Goal: Information Seeking & Learning: Check status

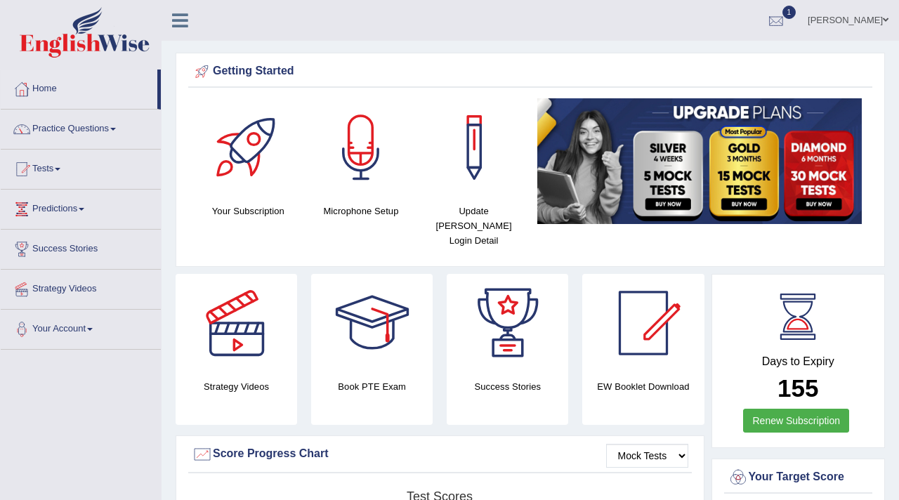
click at [766, 20] on div at bounding box center [776, 21] width 21 height 21
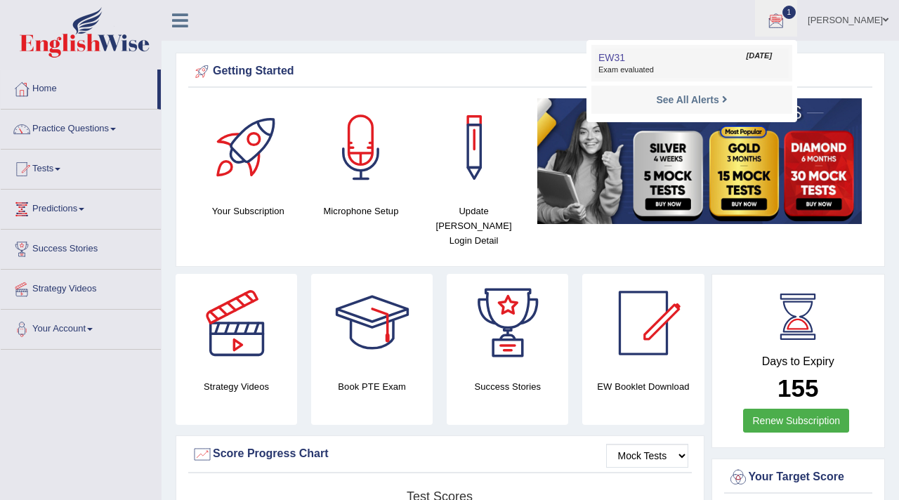
click at [613, 74] on span "Exam evaluated" at bounding box center [691, 70] width 187 height 11
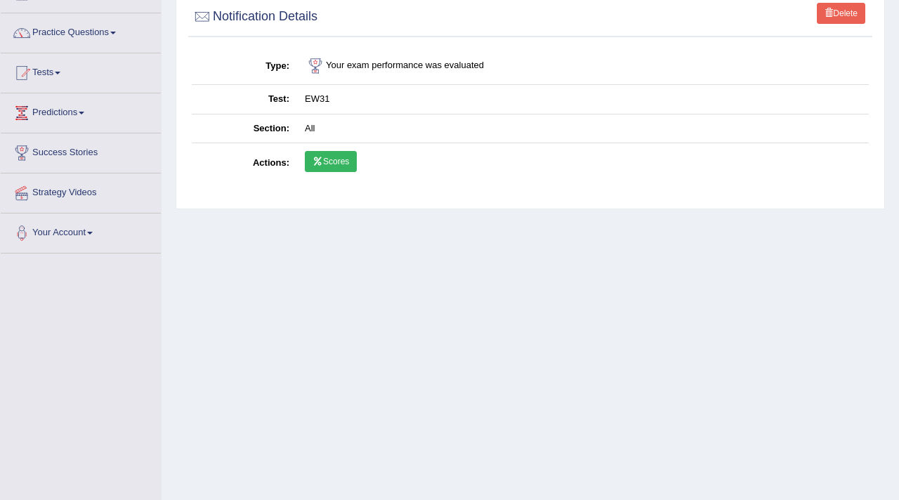
scroll to position [98, 0]
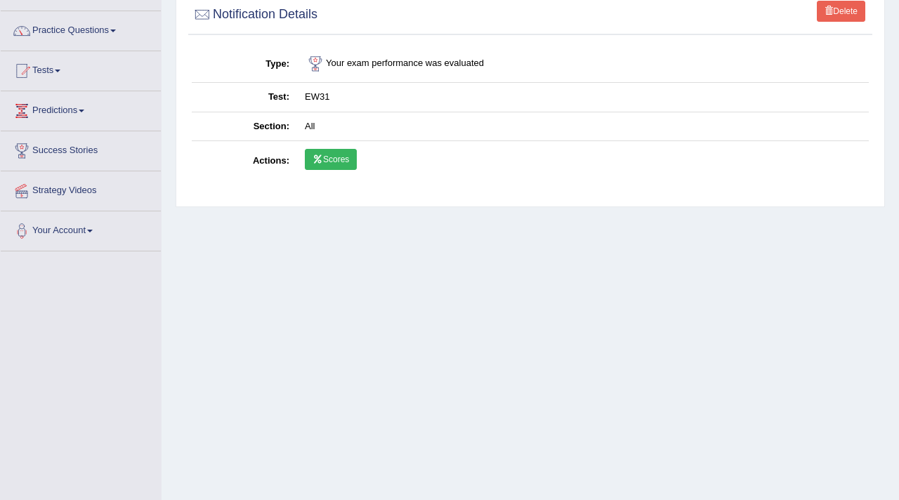
click at [325, 163] on link "Scores" at bounding box center [331, 159] width 52 height 21
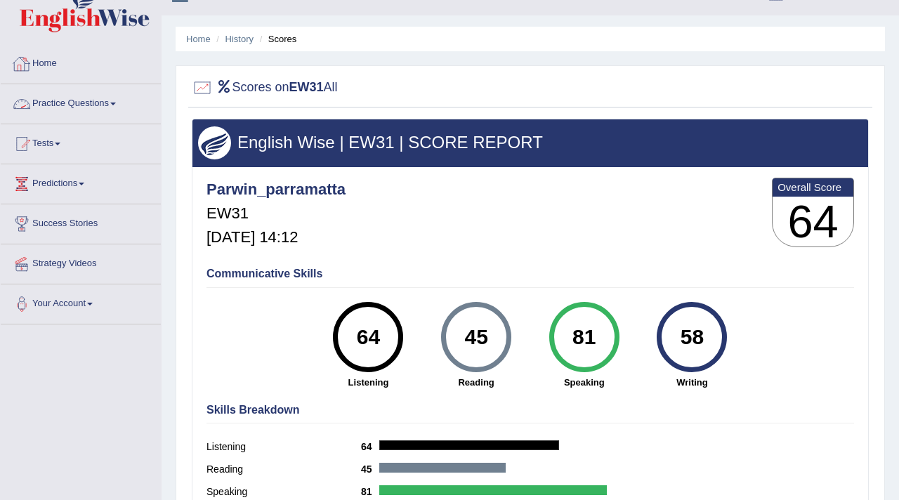
scroll to position [19, 0]
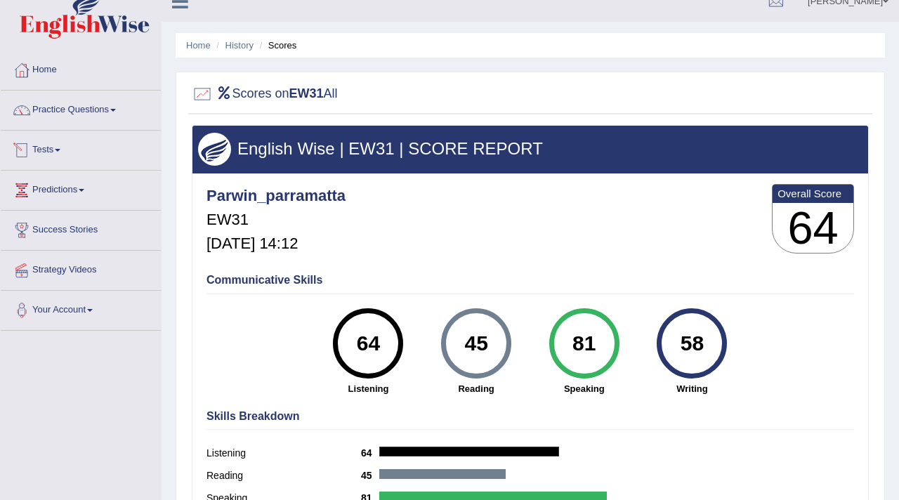
click at [50, 151] on link "Tests" at bounding box center [81, 148] width 160 height 35
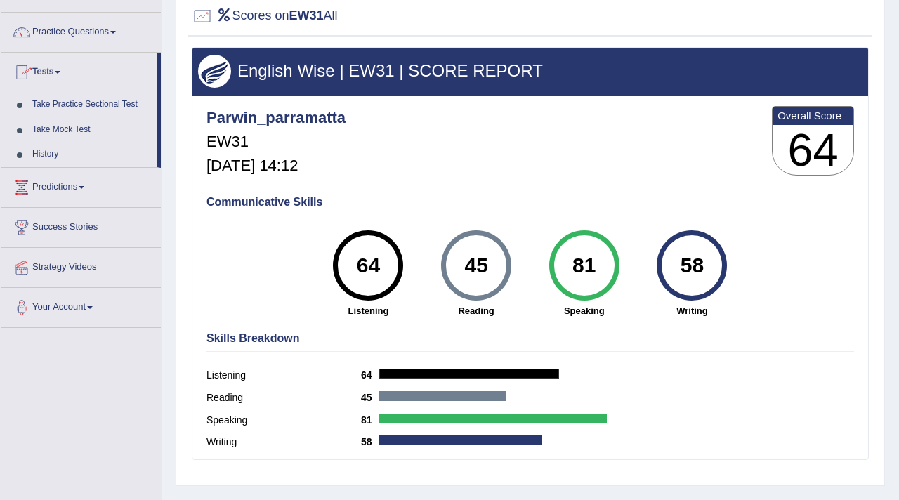
scroll to position [110, 0]
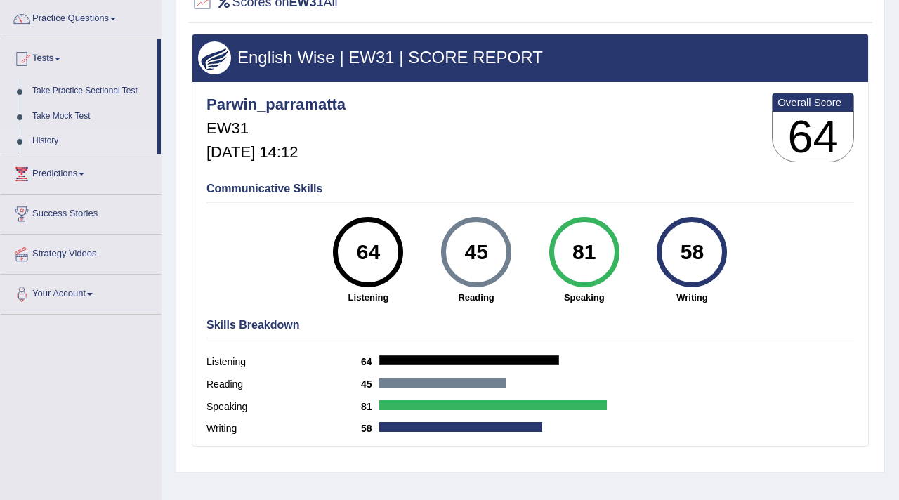
click at [49, 143] on link "History" at bounding box center [91, 141] width 131 height 25
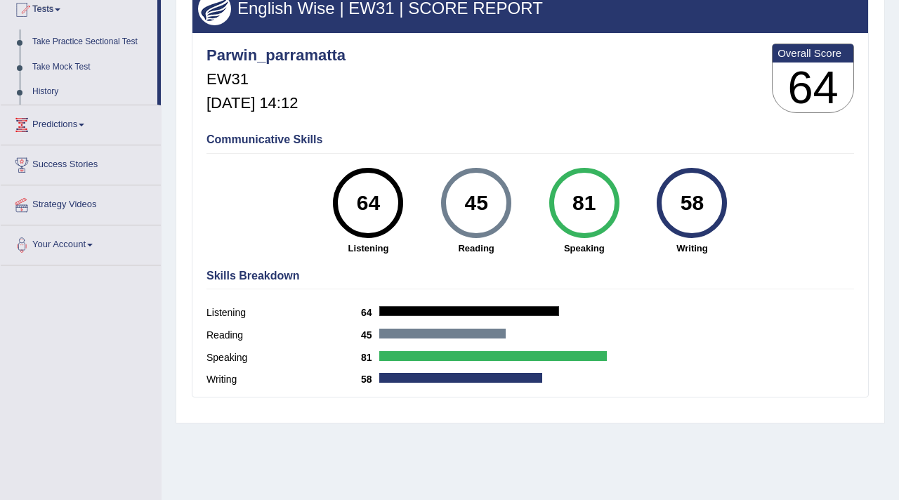
scroll to position [160, 0]
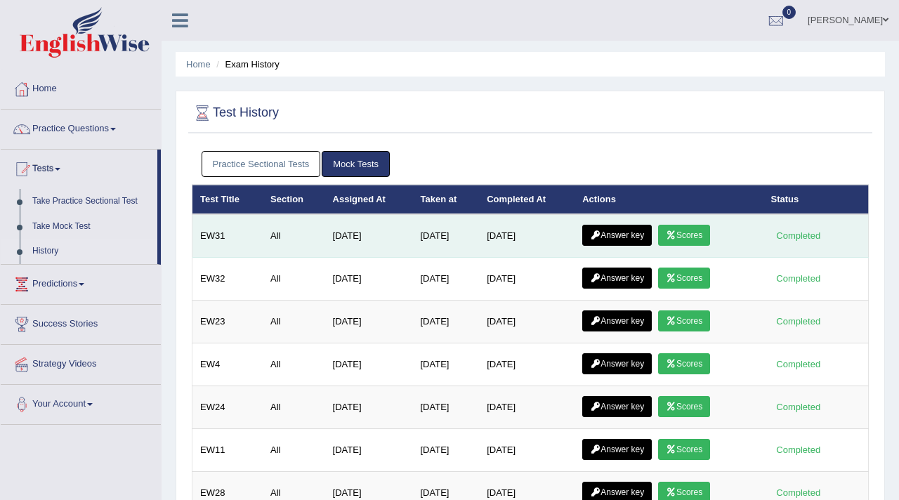
click at [634, 233] on link "Answer key" at bounding box center [617, 235] width 70 height 21
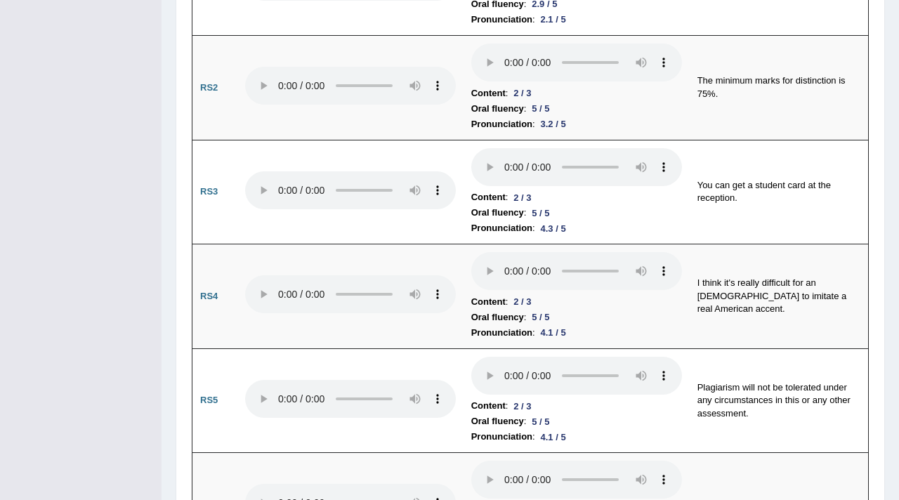
scroll to position [1199, 0]
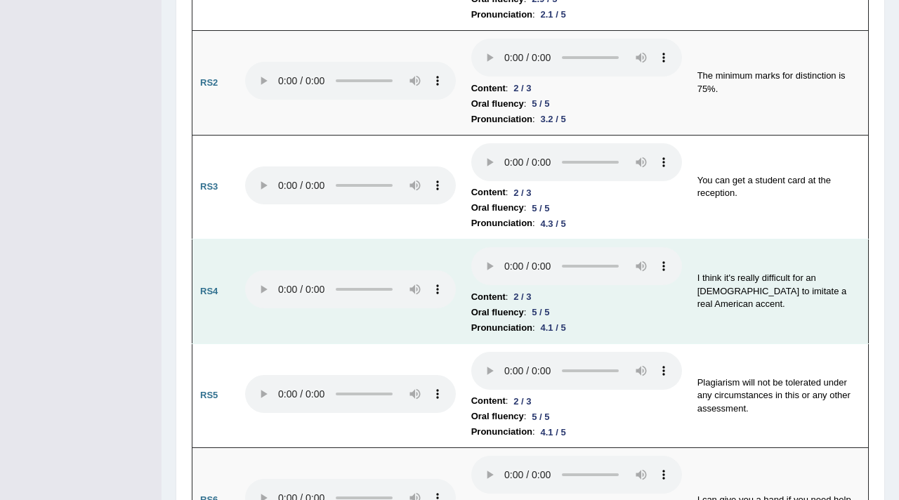
click at [654, 325] on li "Pronunciation : 4.1 / 5" at bounding box center [576, 327] width 211 height 15
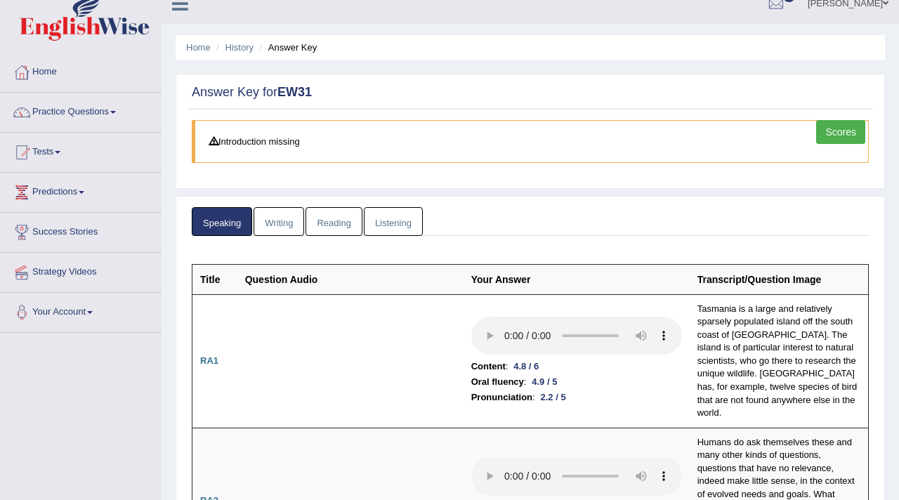
scroll to position [0, 0]
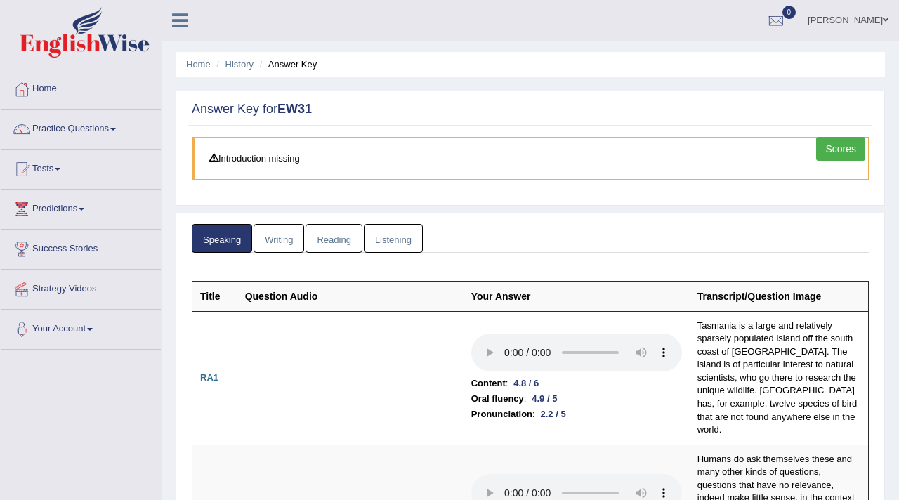
click at [279, 237] on link "Writing" at bounding box center [279, 238] width 51 height 29
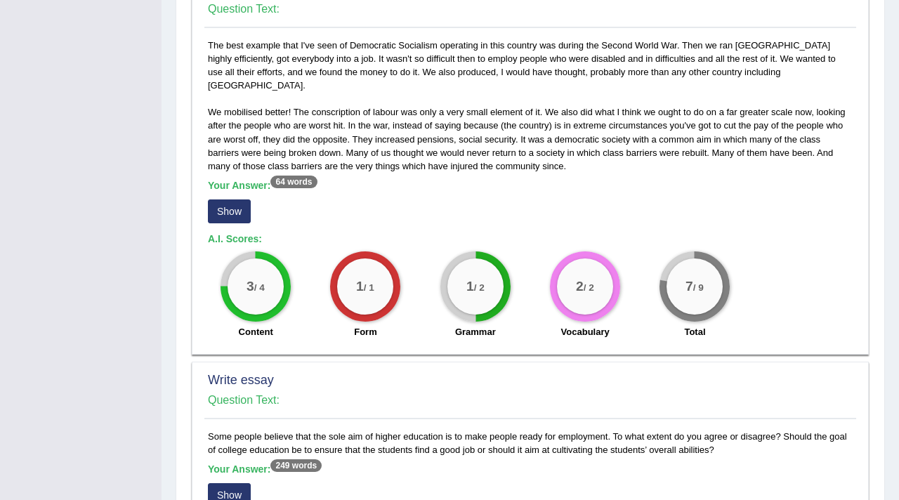
scroll to position [798, 0]
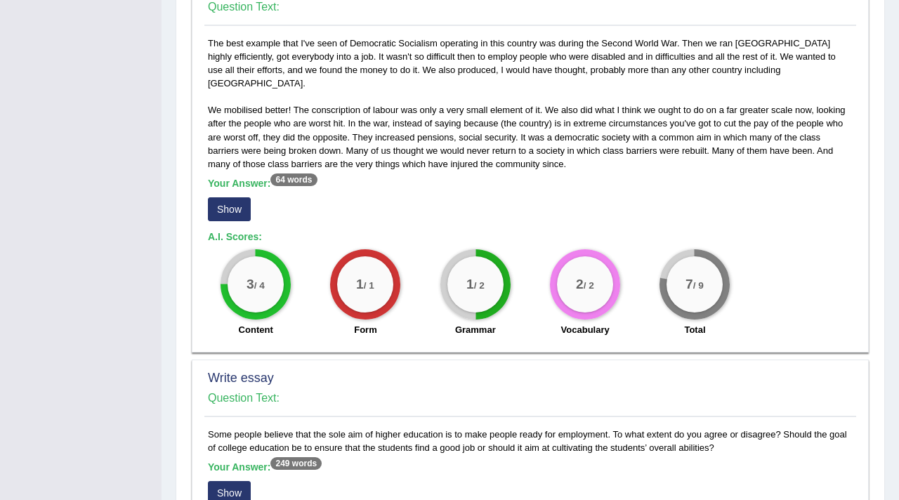
click at [239, 197] on button "Show" at bounding box center [229, 209] width 43 height 24
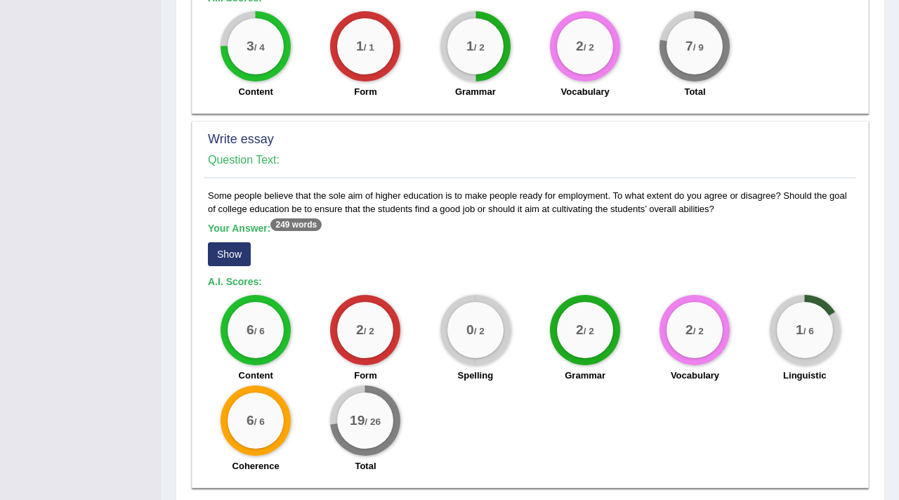
scroll to position [1076, 0]
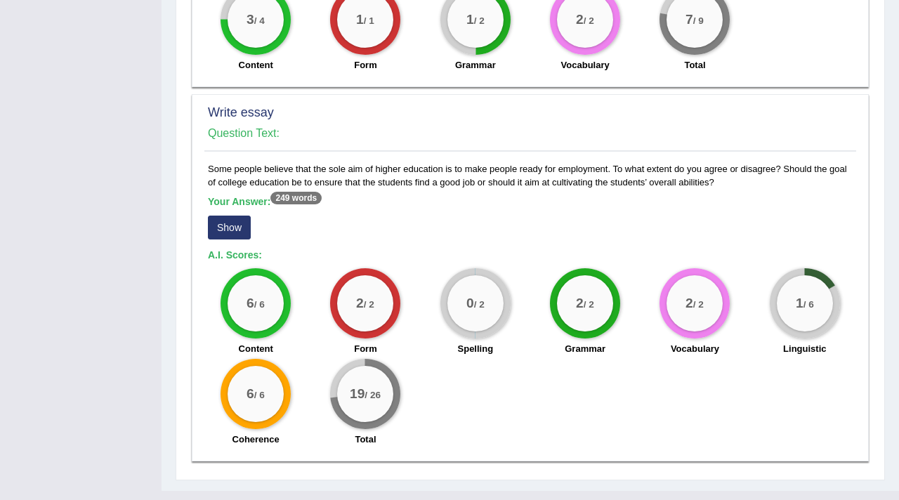
click at [229, 216] on button "Show" at bounding box center [229, 228] width 43 height 24
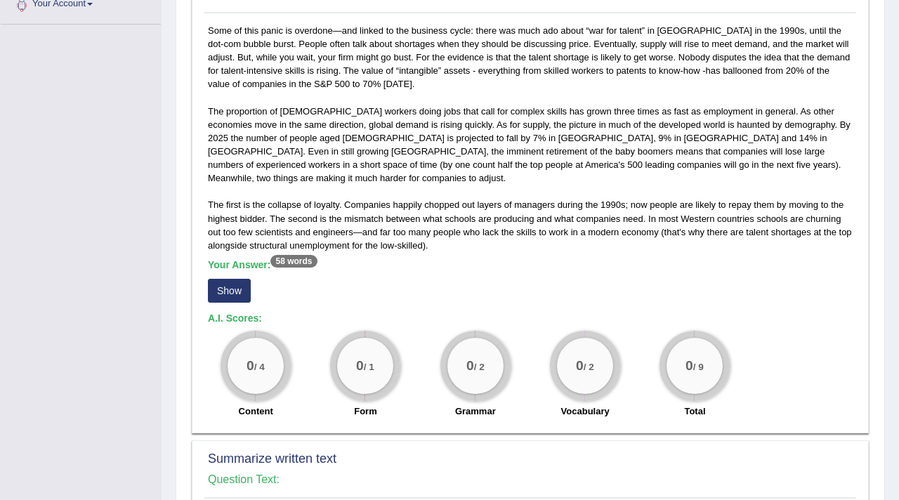
scroll to position [0, 0]
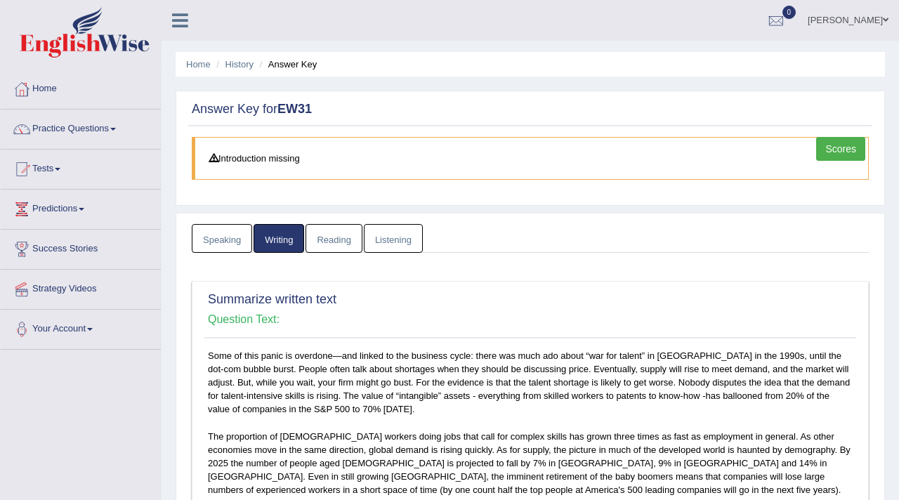
click at [325, 235] on link "Reading" at bounding box center [334, 238] width 56 height 29
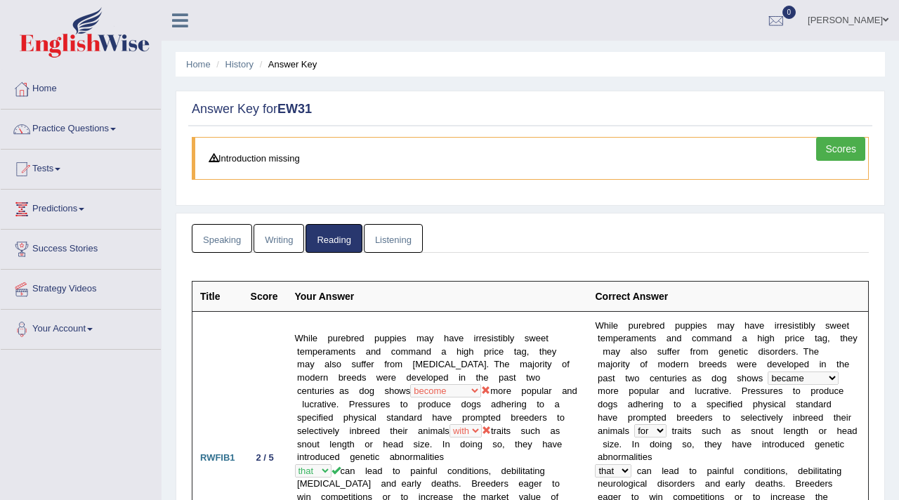
click at [395, 238] on link "Listening" at bounding box center [393, 238] width 59 height 29
